Goal: Task Accomplishment & Management: Use online tool/utility

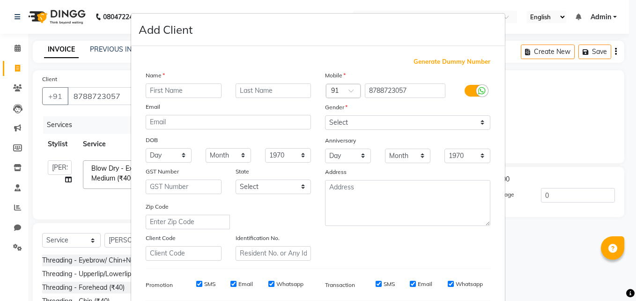
select select "7662"
select select "service"
select select "75574"
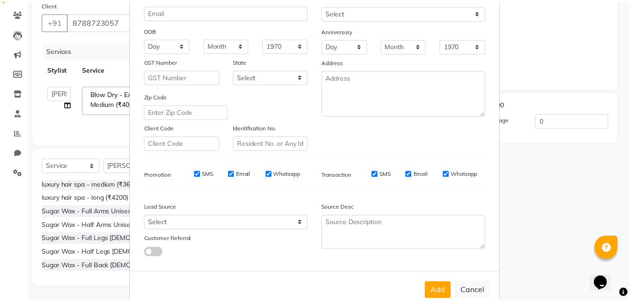
scroll to position [132, 0]
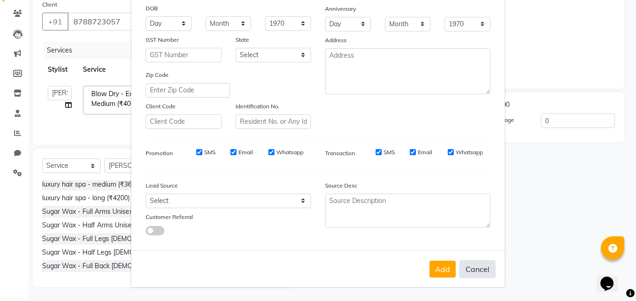
click at [465, 272] on button "Cancel" at bounding box center [477, 269] width 36 height 18
select select
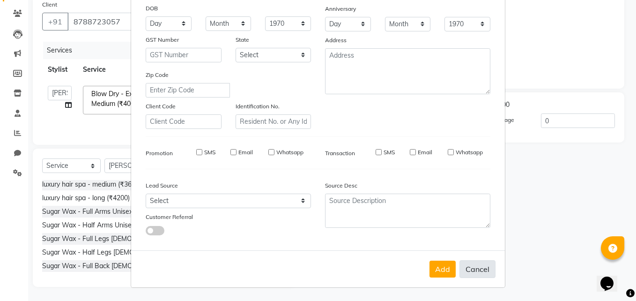
select select
checkbox input "false"
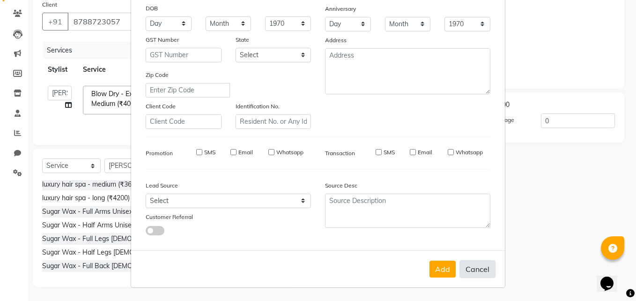
checkbox input "false"
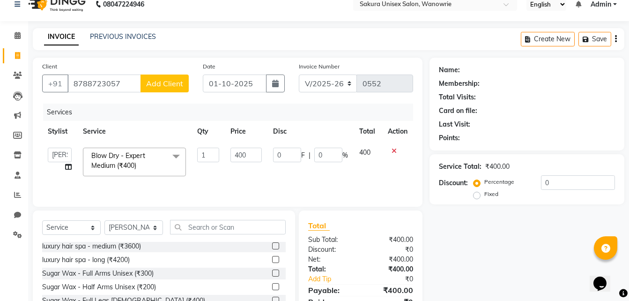
scroll to position [0, 0]
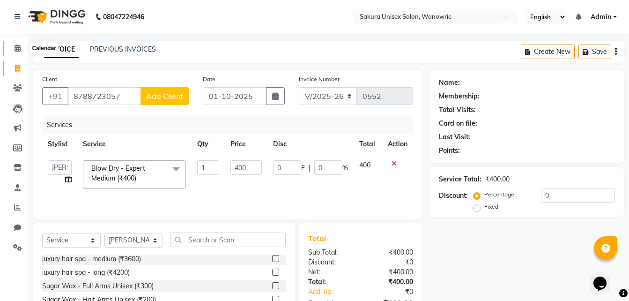
click at [17, 44] on span at bounding box center [17, 48] width 16 height 11
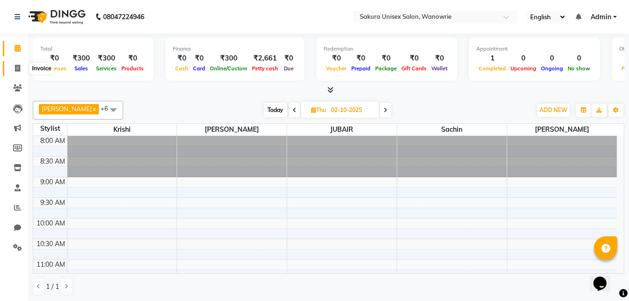
click at [23, 63] on span at bounding box center [17, 68] width 16 height 11
select select "7662"
select select "service"
